Goal: Task Accomplishment & Management: Use online tool/utility

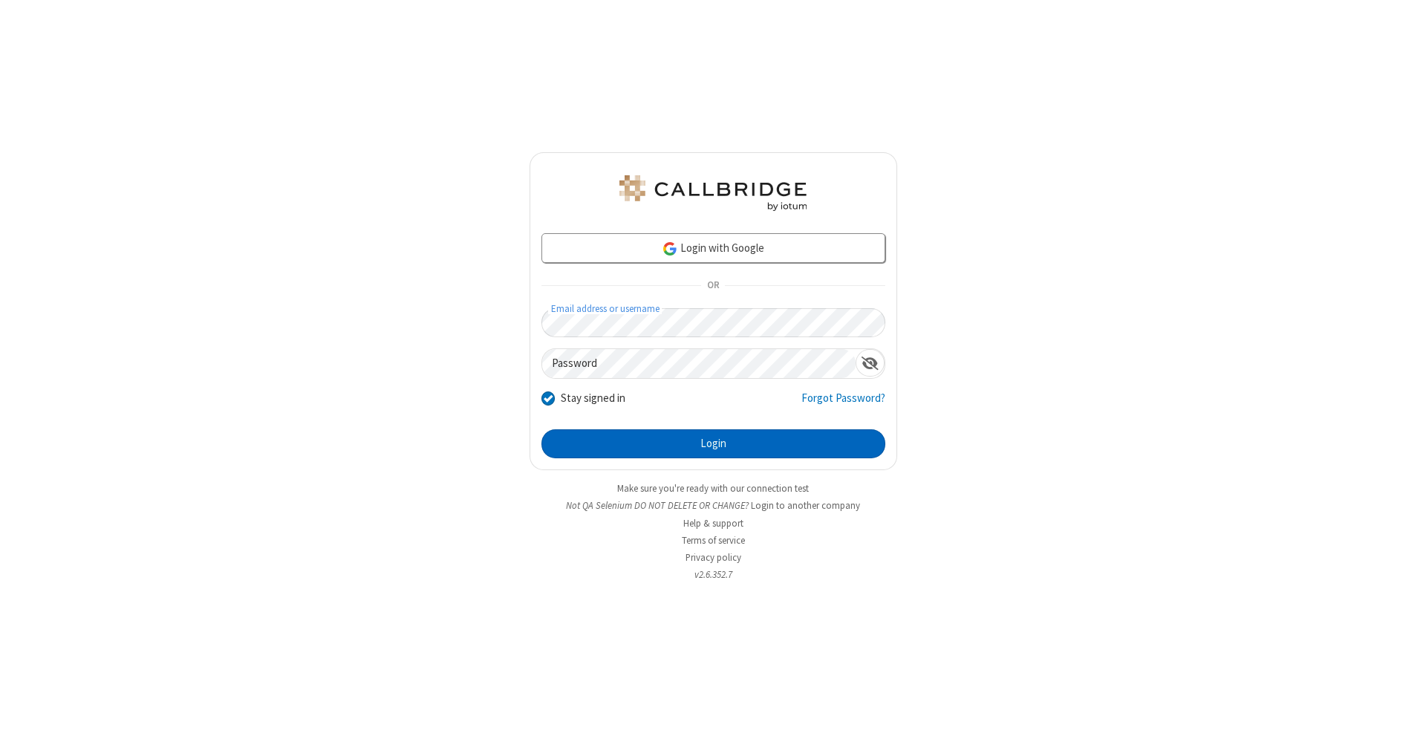
click at [713, 444] on button "Login" at bounding box center [714, 444] width 344 height 30
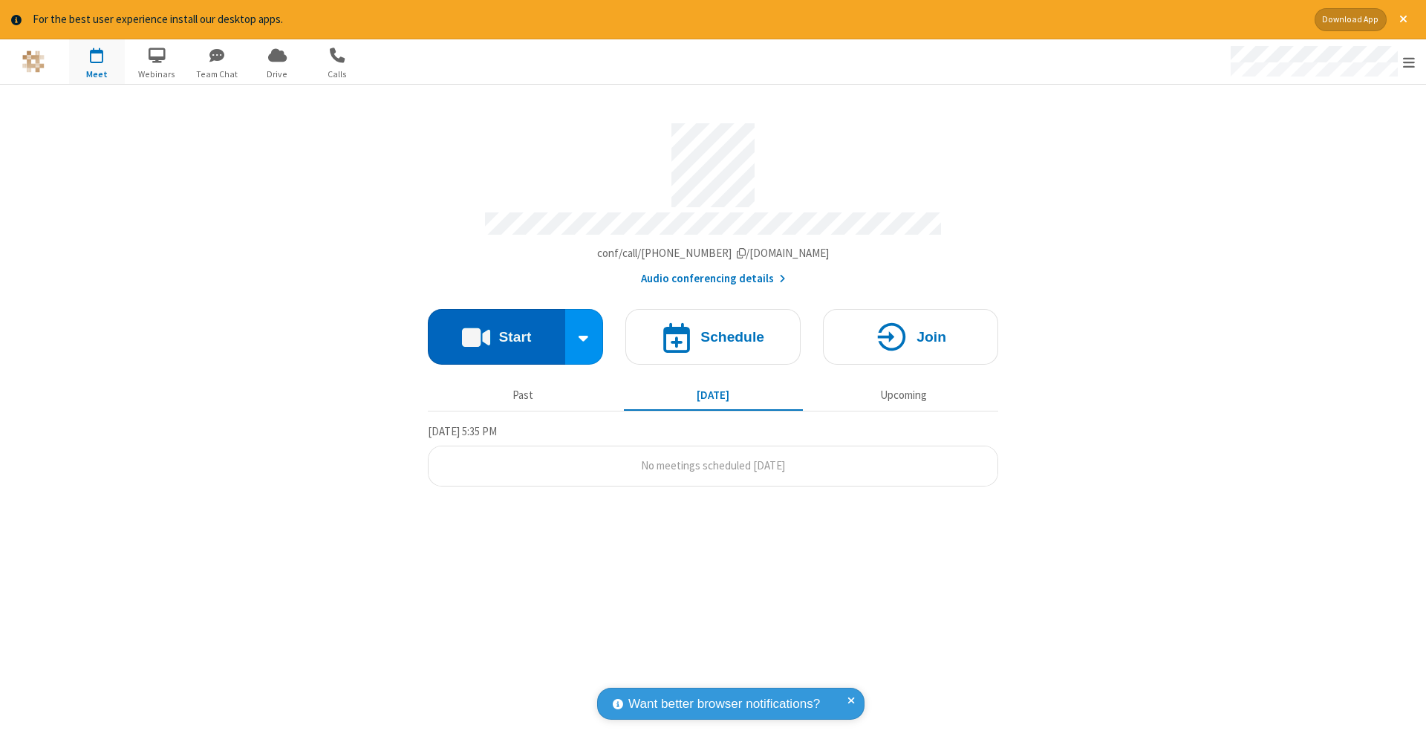
click at [496, 329] on button "Start" at bounding box center [496, 337] width 137 height 56
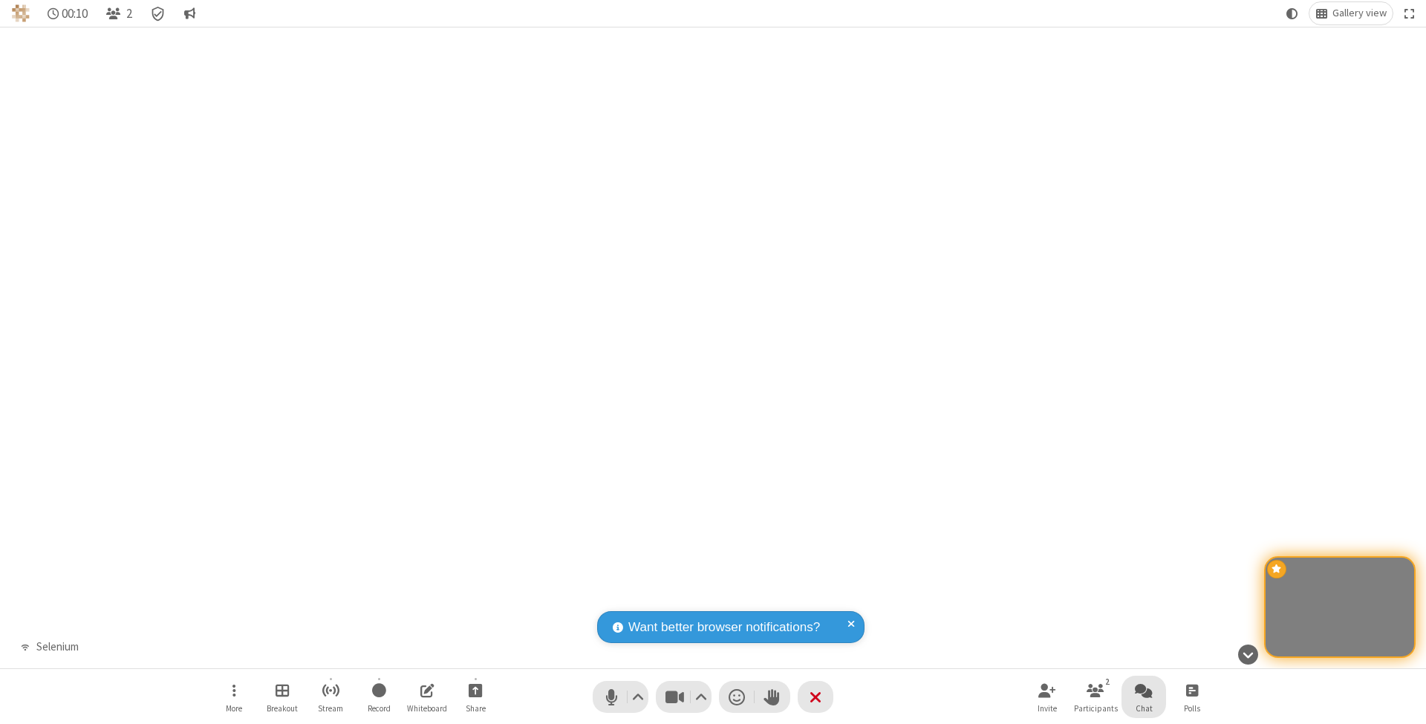
click at [1143, 690] on span "Open chat" at bounding box center [1144, 690] width 18 height 19
